Goal: Task Accomplishment & Management: Use online tool/utility

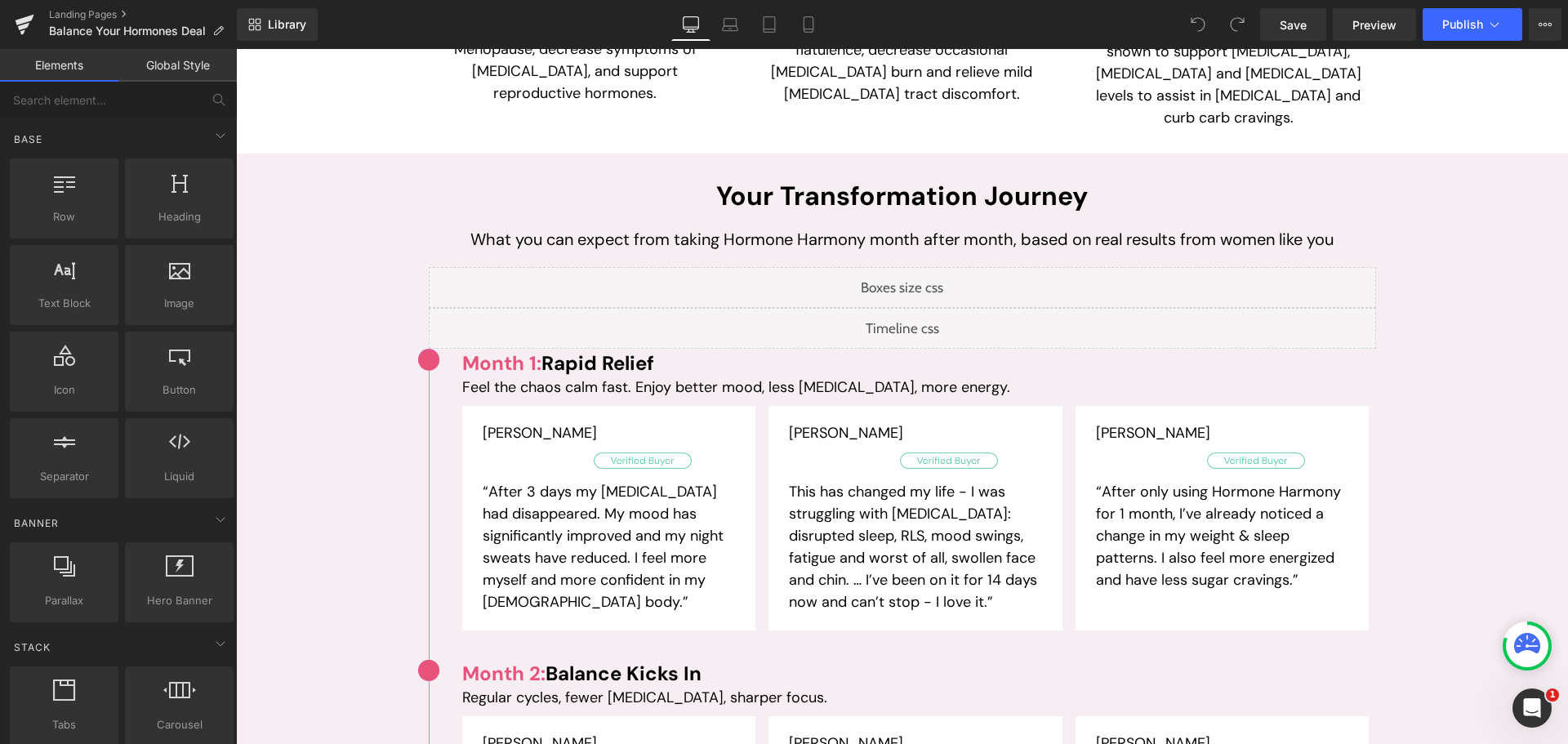
drag, startPoint x: 799, startPoint y: 23, endPoint x: 908, endPoint y: 15, distance: 109.3
click at [799, 23] on link "Mobile" at bounding box center [808, 24] width 39 height 32
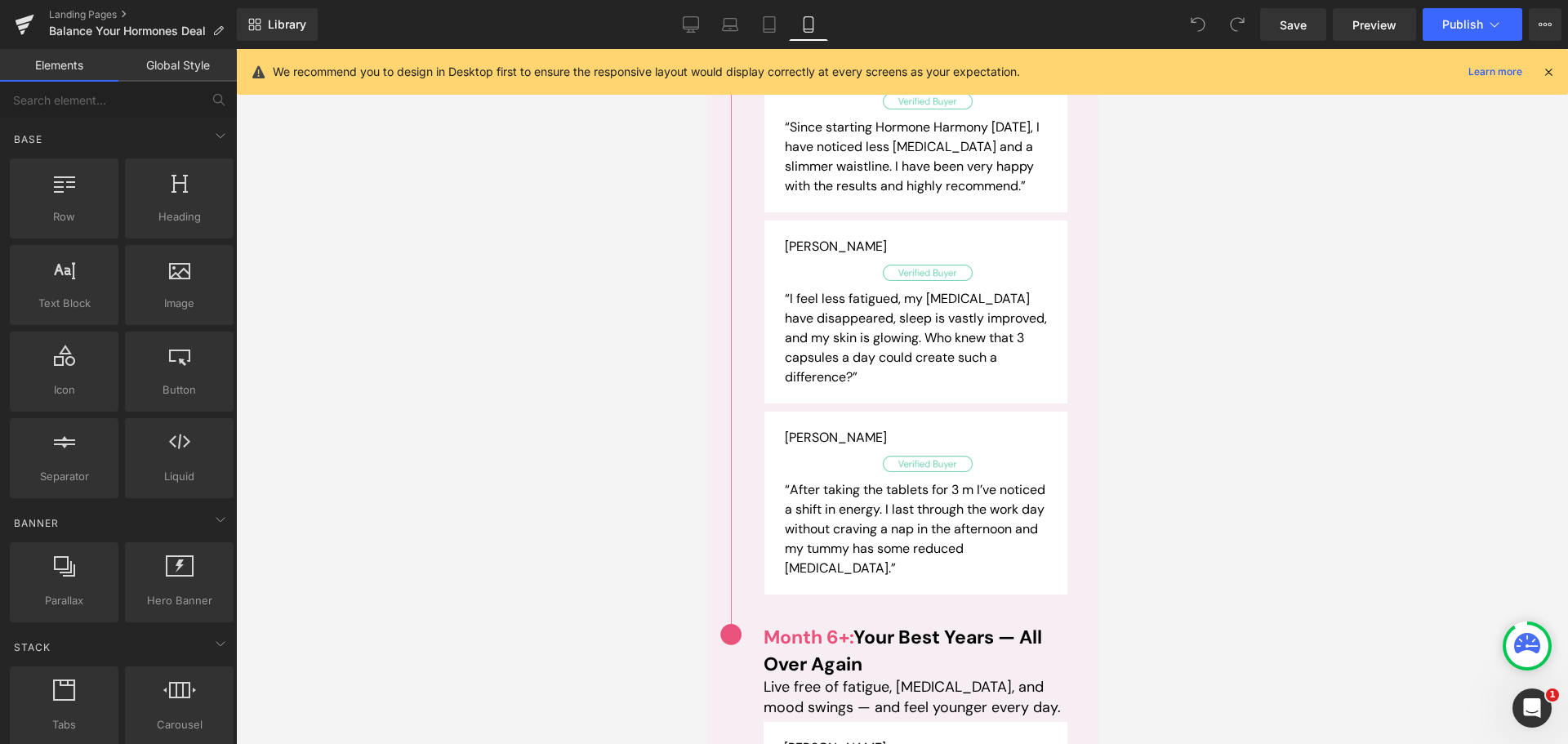
scroll to position [3489, 0]
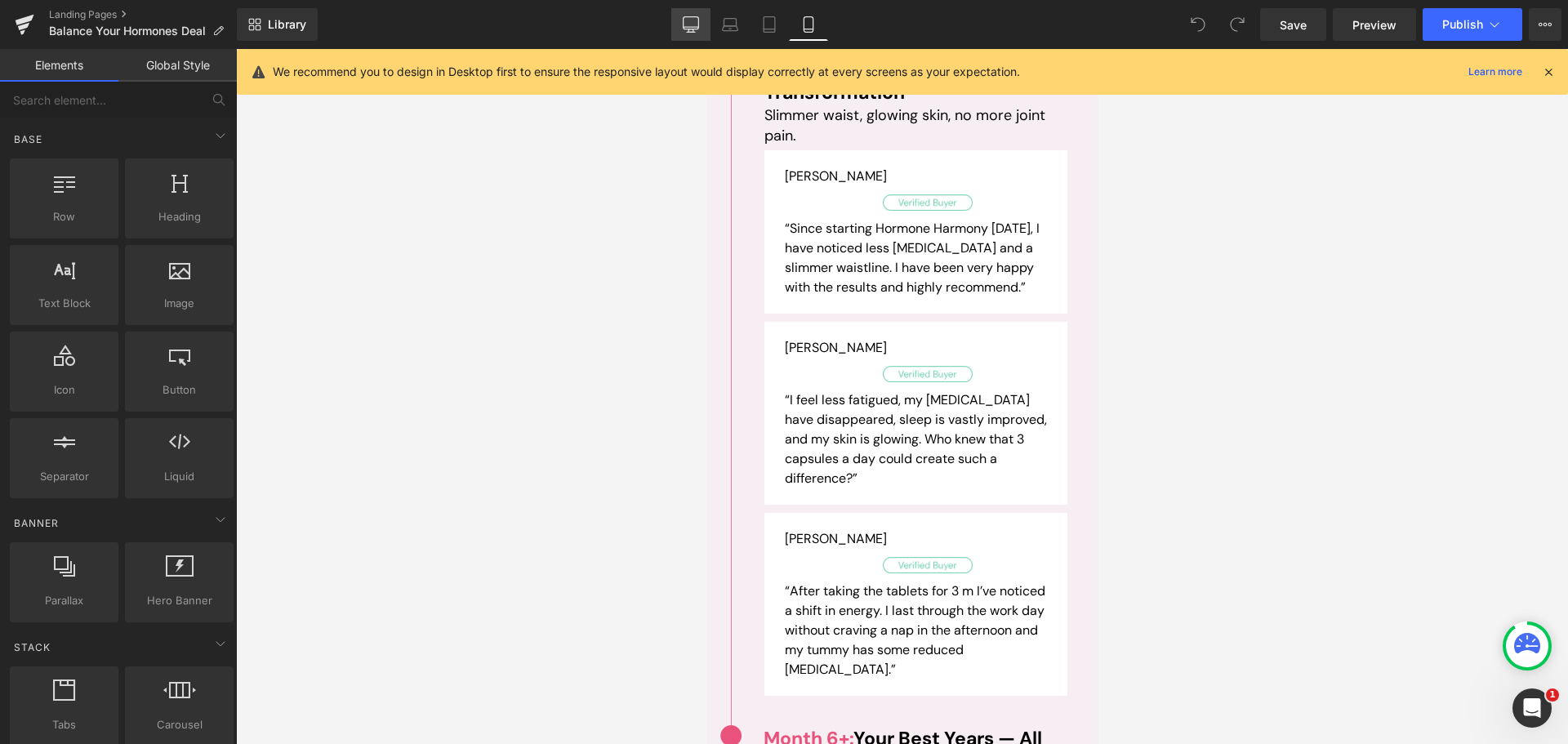
click at [693, 28] on icon at bounding box center [691, 24] width 16 height 16
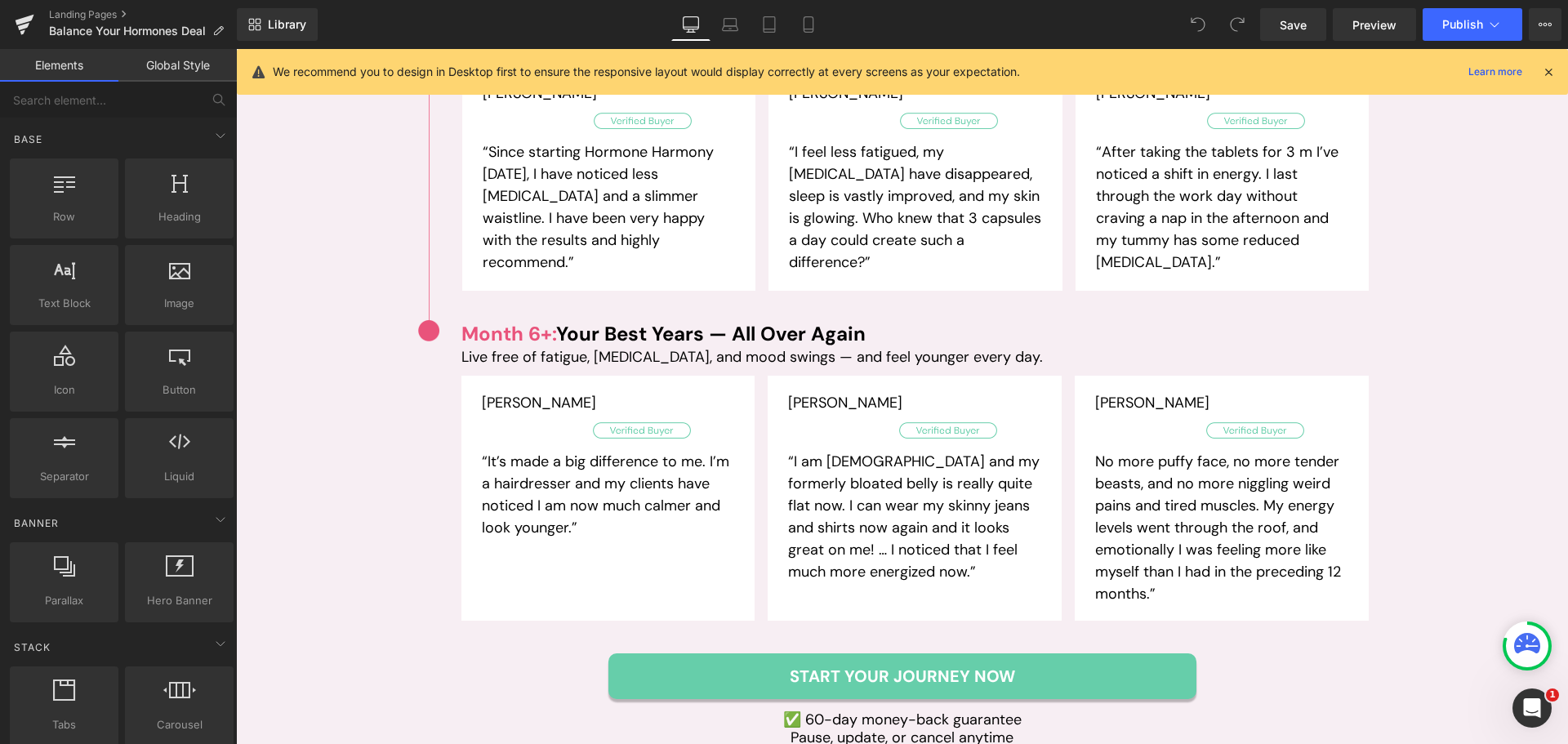
scroll to position [2048, 0]
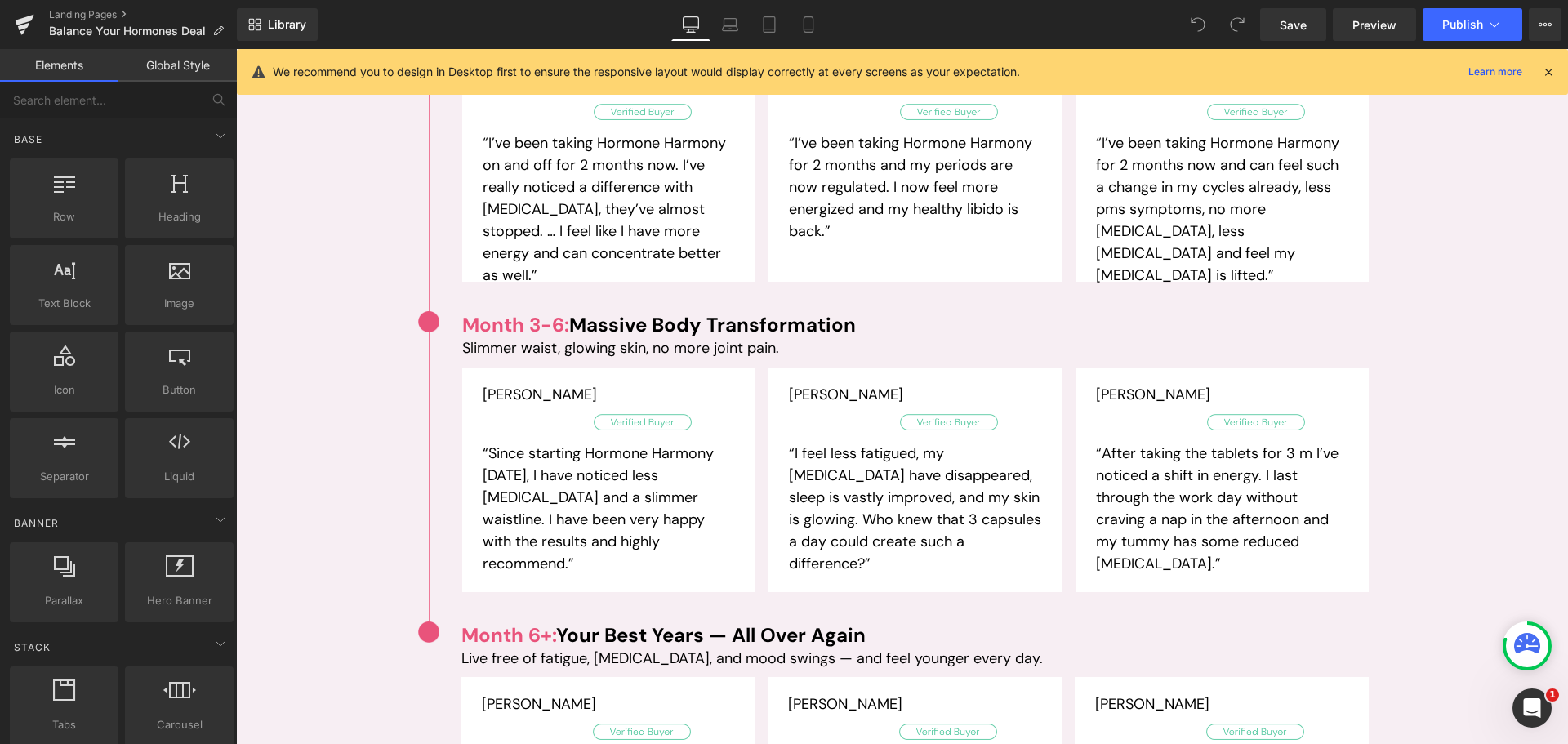
click at [1254, 443] on p "“After taking the tablets for 3 m I’ve noticed a shift in energy. I last throug…" at bounding box center [1222, 509] width 254 height 133
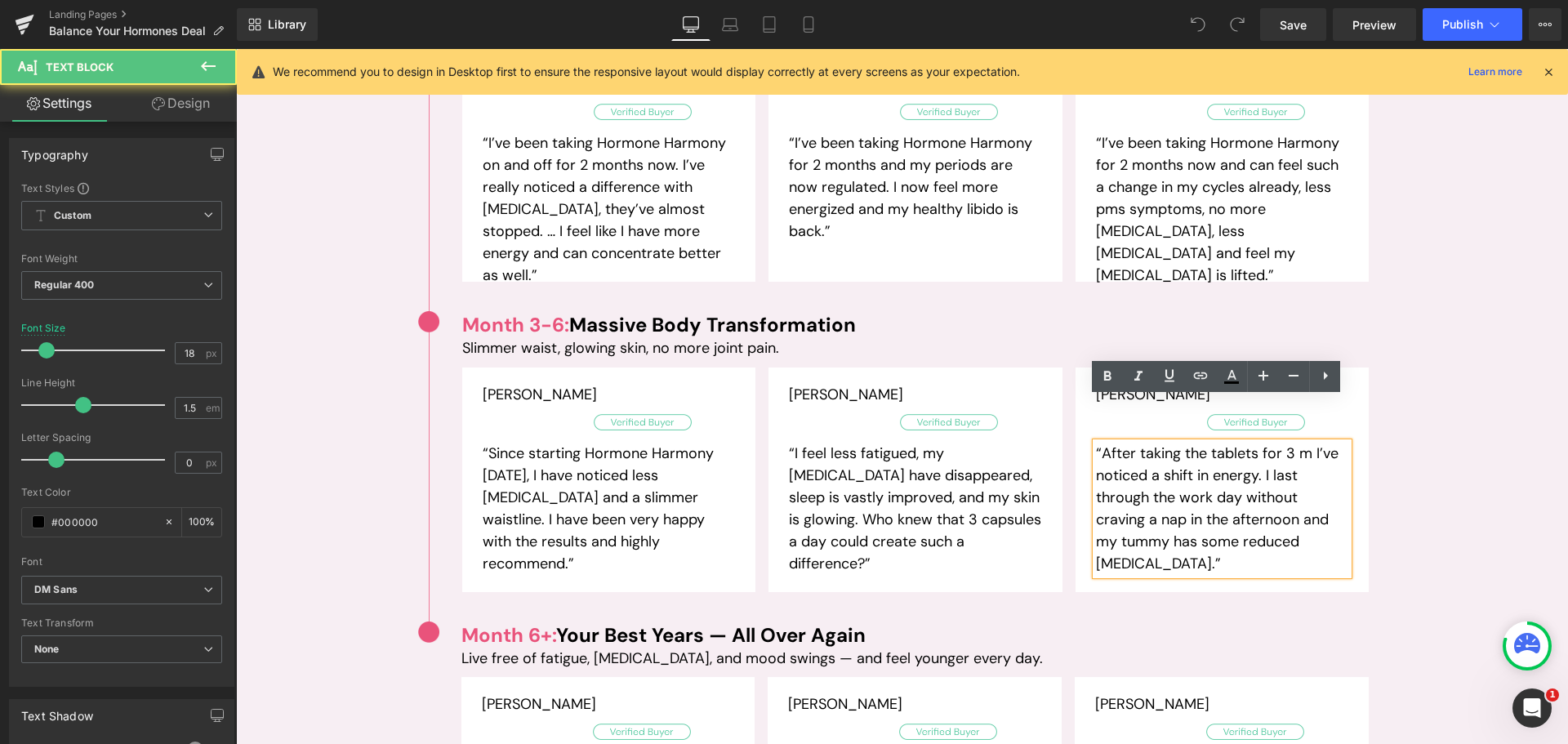
click at [1431, 292] on div "Your Transformation Journey Heading What you can expect from taking Hormone Har…" at bounding box center [901, 283] width 1332 height 1529
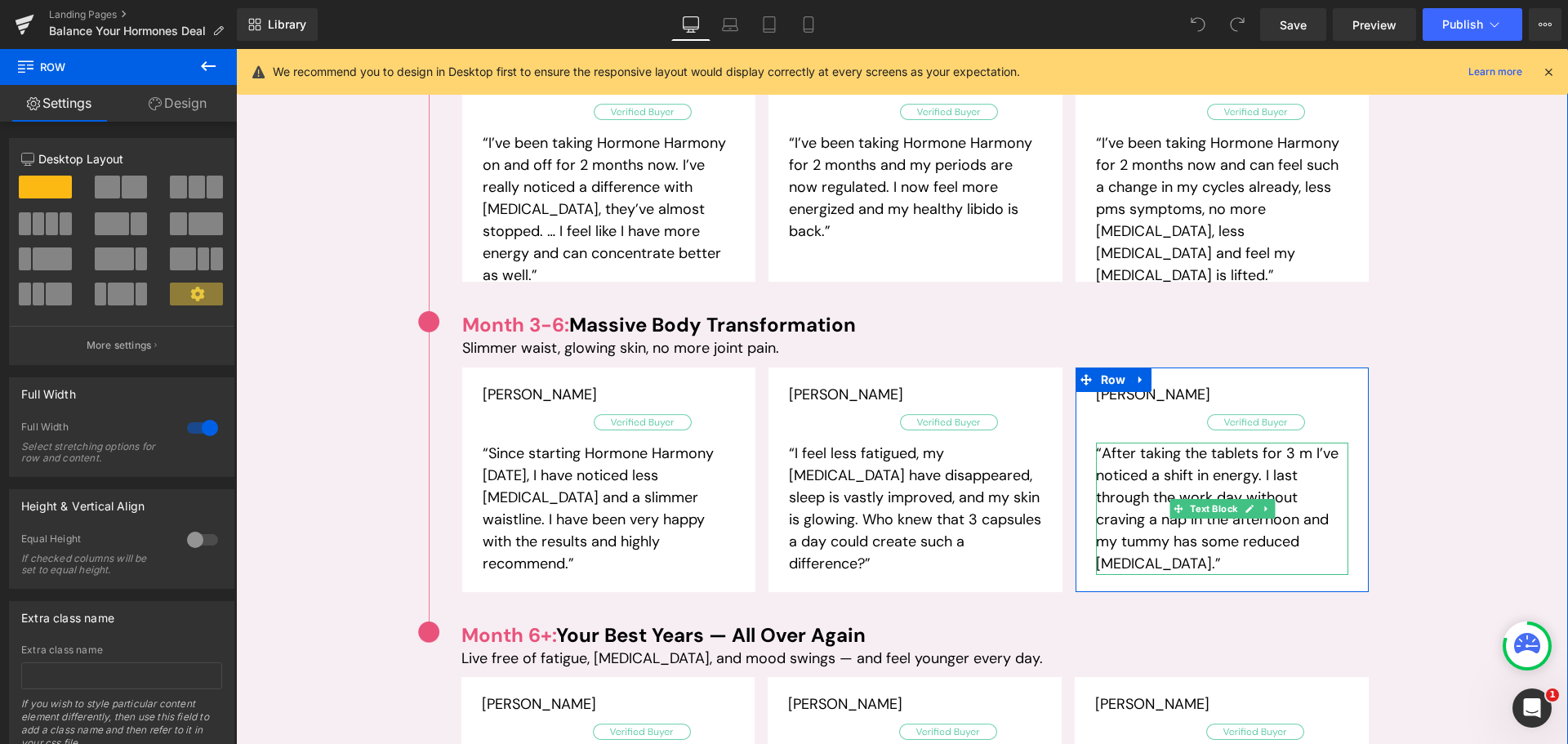
click at [1296, 443] on p "“After taking the tablets for 3 m I’ve noticed a shift in energy. I last throug…" at bounding box center [1222, 509] width 254 height 133
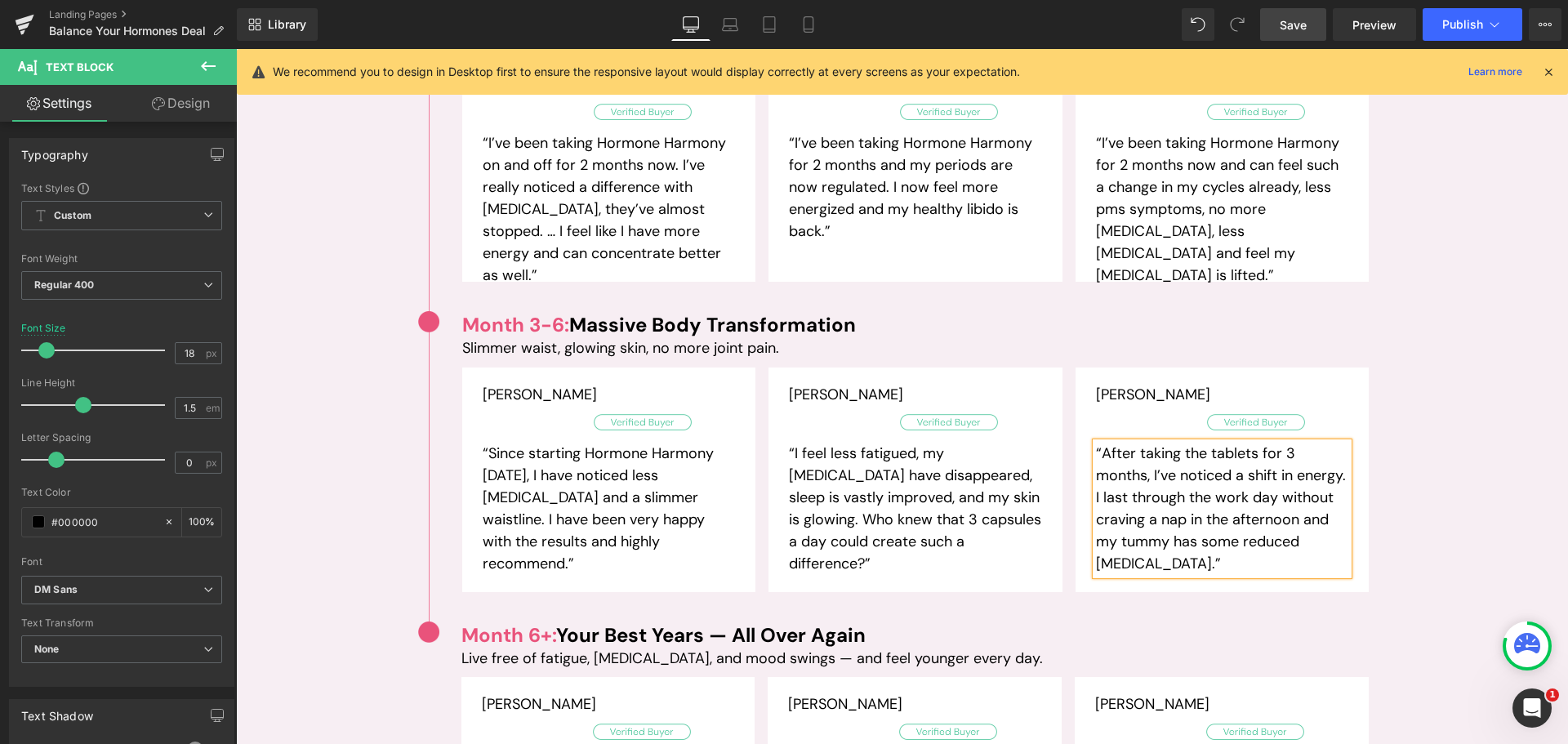
click at [1298, 34] on link "Save" at bounding box center [1293, 24] width 66 height 32
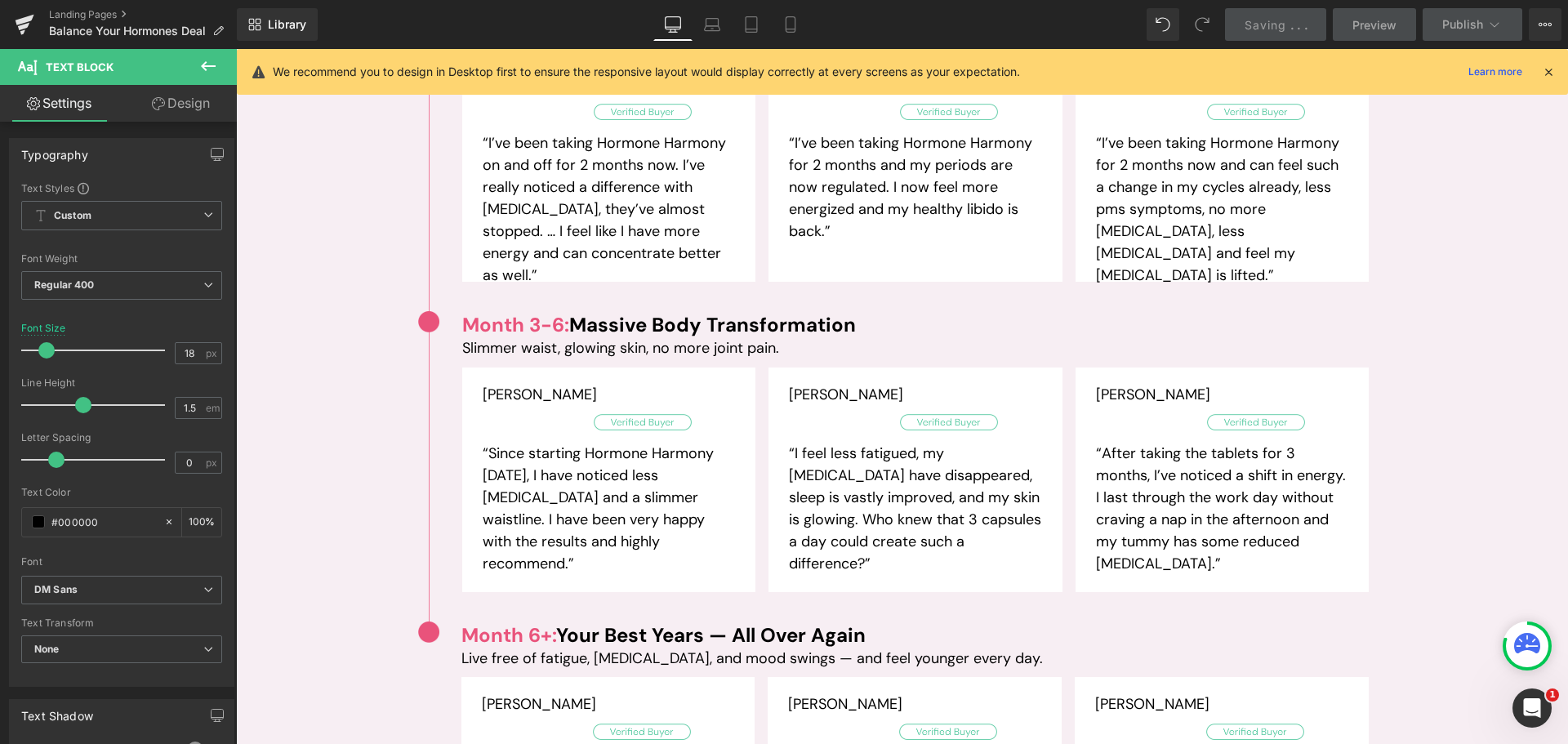
click at [1546, 74] on icon at bounding box center [1548, 72] width 14 height 14
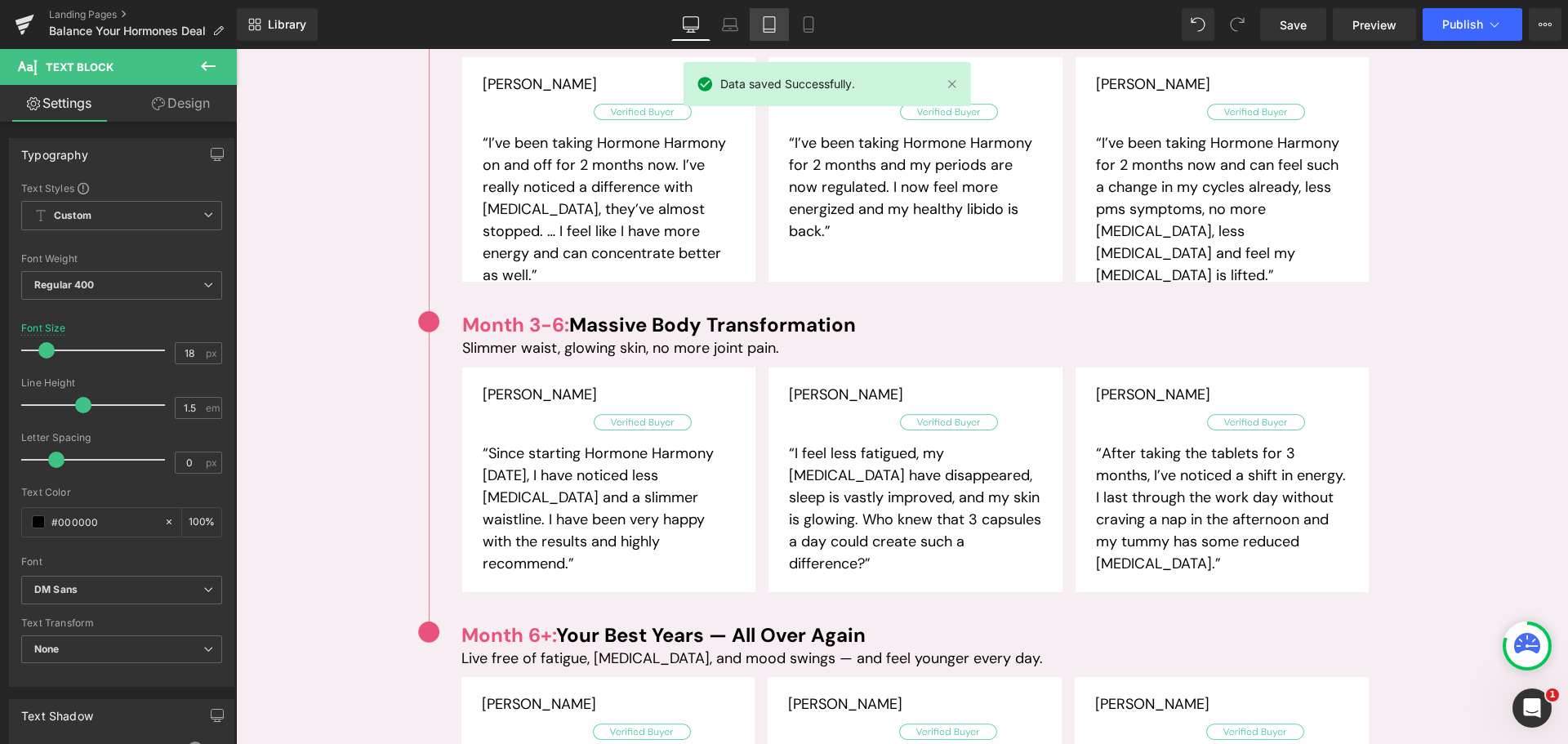
drag, startPoint x: 809, startPoint y: 22, endPoint x: 787, endPoint y: 26, distance: 22.4
click at [809, 22] on icon at bounding box center [808, 24] width 16 height 16
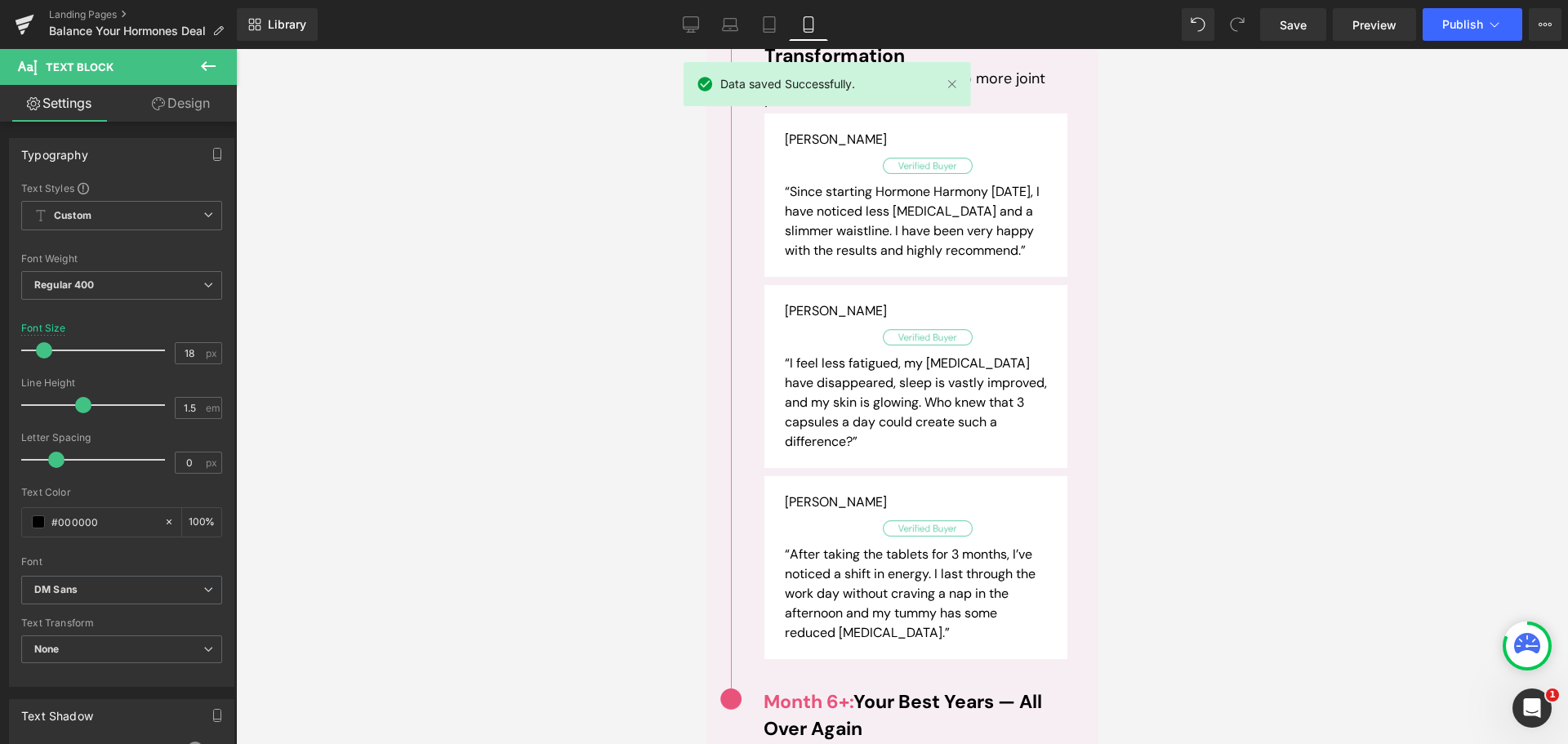
scroll to position [3506, 0]
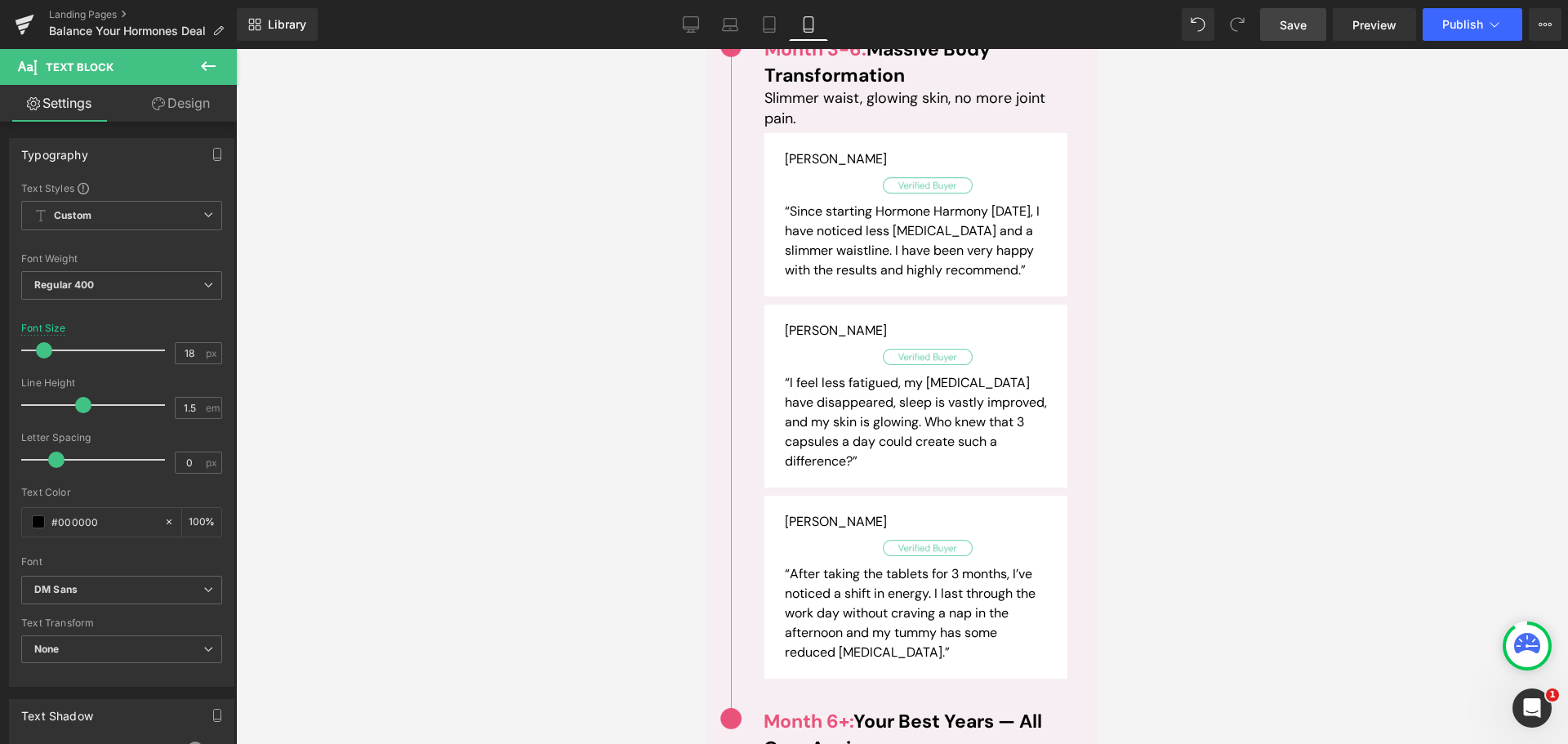
click at [1297, 23] on span "Save" at bounding box center [1293, 24] width 27 height 17
click at [1301, 32] on span "Save" at bounding box center [1293, 24] width 27 height 17
